Goal: Navigation & Orientation: Go to known website

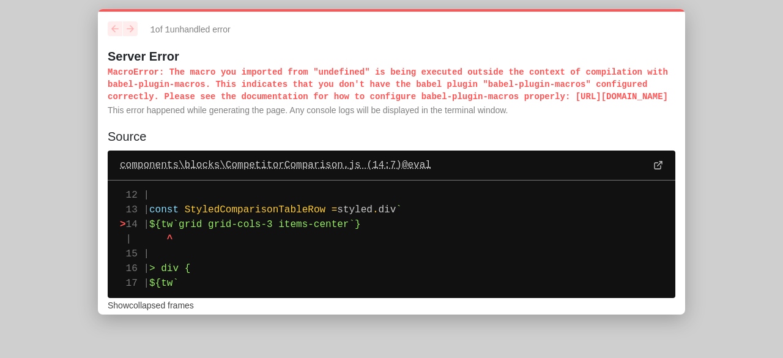
click at [280, 173] on span "components\blocks\CompetitorComparison.js (14:7) @ eval" at bounding box center [275, 165] width 311 height 15
drag, startPoint x: 99, startPoint y: 64, endPoint x: 418, endPoint y: 295, distance: 393.5
click at [418, 295] on div "1 of 1 unhandled error Server Error MacroError : The macro you imported from "u…" at bounding box center [391, 161] width 587 height 305
drag, startPoint x: 105, startPoint y: 70, endPoint x: 257, endPoint y: 294, distance: 270.5
click at [257, 294] on div "1 of 1 unhandled error Server Error MacroError : The macro you imported from "u…" at bounding box center [391, 161] width 587 height 305
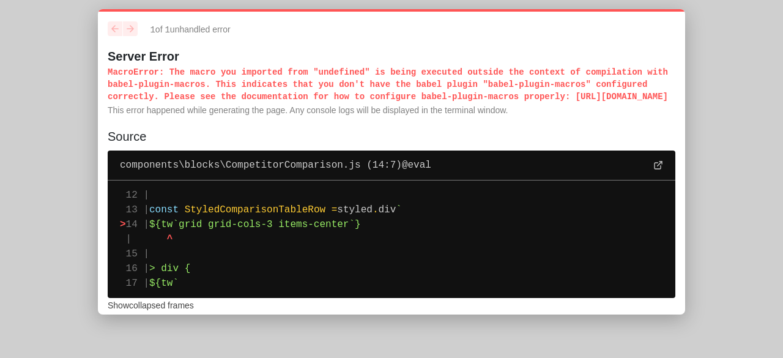
click at [257, 292] on pre "12 | 13 | const StyledComparisonTableRow = styled . div ` > 14 | ${tw`grid grid…" at bounding box center [392, 238] width 568 height 117
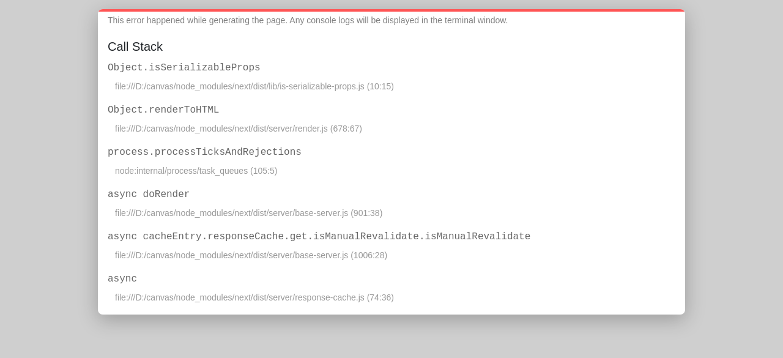
scroll to position [91, 0]
drag, startPoint x: 109, startPoint y: 50, endPoint x: 400, endPoint y: 296, distance: 381.2
click at [400, 296] on div "1 of 1 unhandled error Server Error Error : Error serializing props returned fr…" at bounding box center [391, 161] width 587 height 305
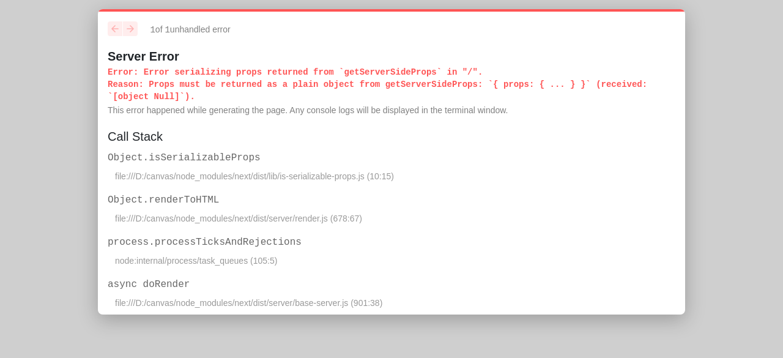
click at [117, 51] on div "1 of 1 unhandled error Server Error Error : Error serializing props returned fr…" at bounding box center [392, 69] width 568 height 96
click at [117, 52] on h1 "Server Error" at bounding box center [392, 56] width 568 height 15
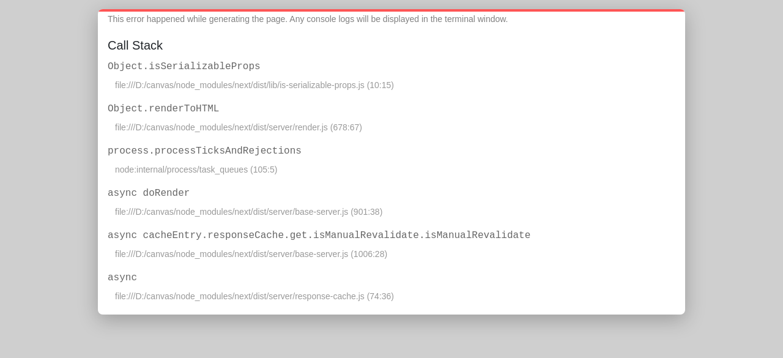
scroll to position [92, 0]
drag, startPoint x: 103, startPoint y: 21, endPoint x: 466, endPoint y: 286, distance: 449.4
click at [466, 286] on div "1 of 1 unhandled error Server Error Error : Error serializing props returned fr…" at bounding box center [391, 161] width 587 height 305
click at [471, 159] on div "process.processTicksAndRejections node:internal/process/task_queues (105:5)" at bounding box center [392, 159] width 568 height 32
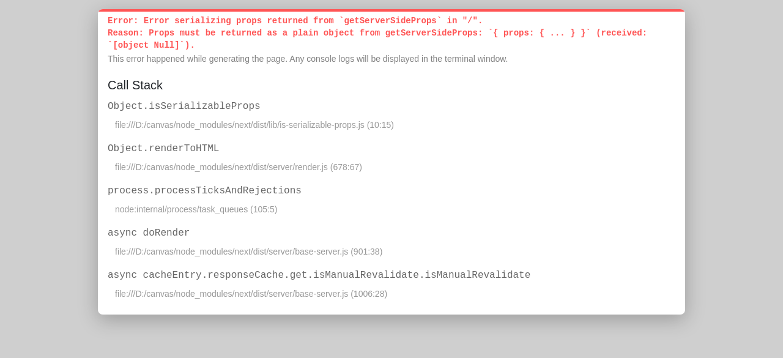
scroll to position [0, 0]
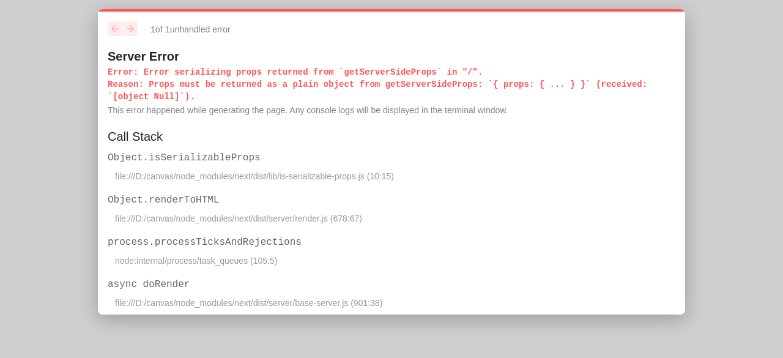
click at [235, 98] on p "Error : Error serializing props returned from `getServerSideProps` in "/". Reas…" at bounding box center [392, 84] width 568 height 37
